Goal: Task Accomplishment & Management: Manage account settings

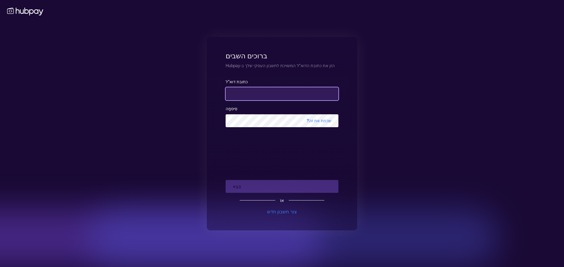
click at [270, 94] on input "email" at bounding box center [281, 93] width 113 height 13
type input "**********"
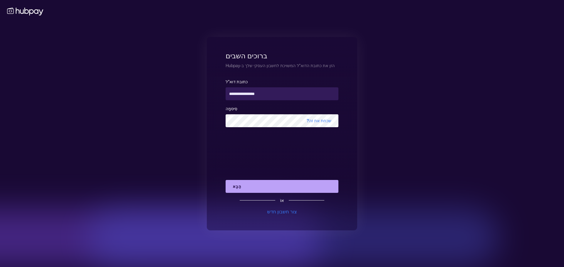
click at [253, 186] on button "הַבָּא" at bounding box center [281, 186] width 113 height 13
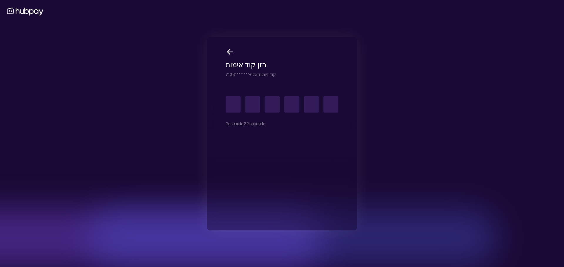
type input "*"
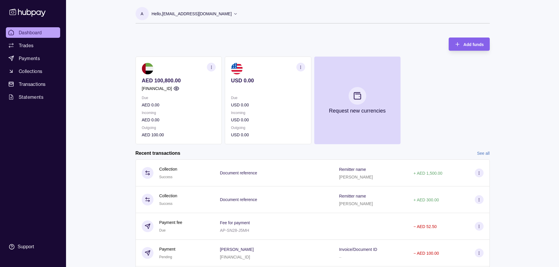
click at [96, 56] on div "Dashboard Trades Payments Collections Transactions Statements Support A Hello, …" at bounding box center [279, 156] width 559 height 312
click at [54, 159] on div "Dashboard Trades Payments Collections Transactions Statements Support" at bounding box center [33, 140] width 59 height 226
